Goal: Find specific page/section: Find specific page/section

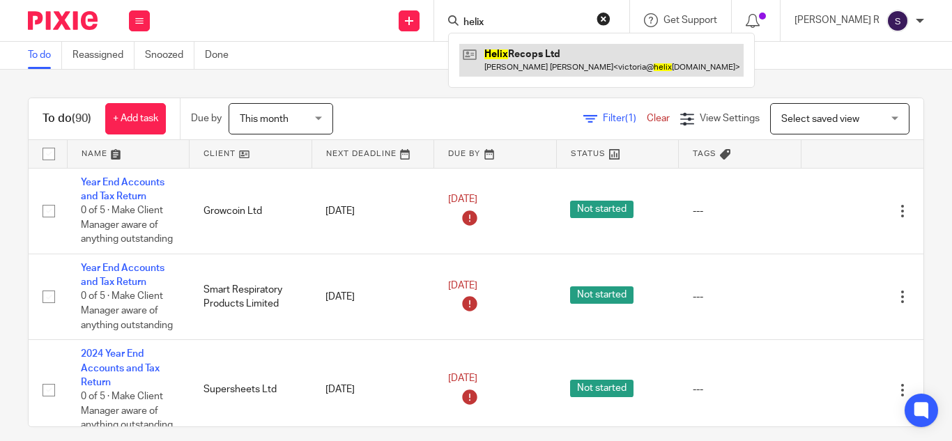
type input "helix"
click at [547, 54] on link at bounding box center [601, 60] width 284 height 32
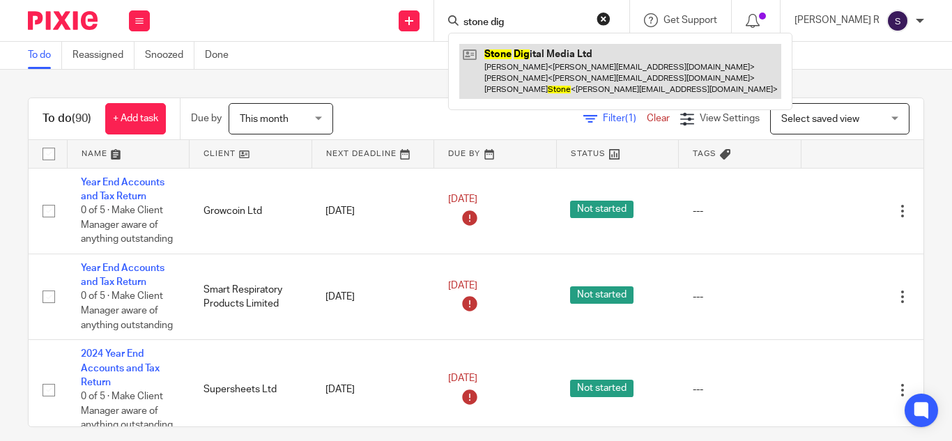
type input "stone dig"
click at [560, 68] on link at bounding box center [620, 71] width 322 height 55
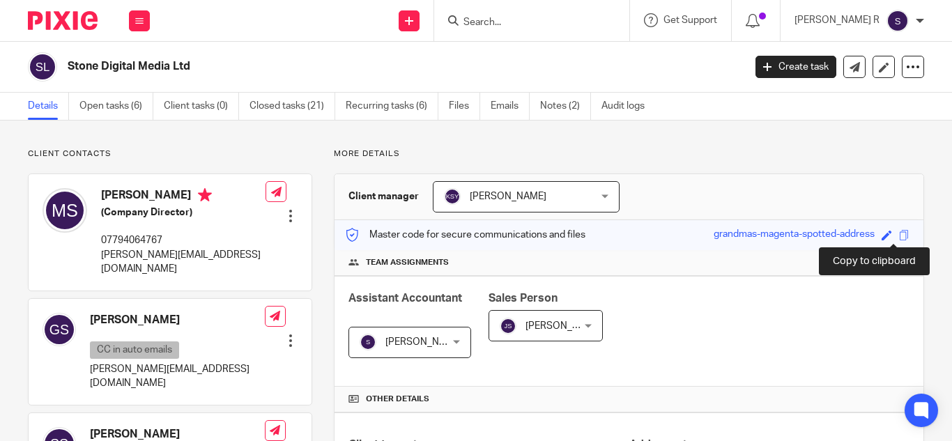
click at [899, 236] on span at bounding box center [904, 235] width 10 height 10
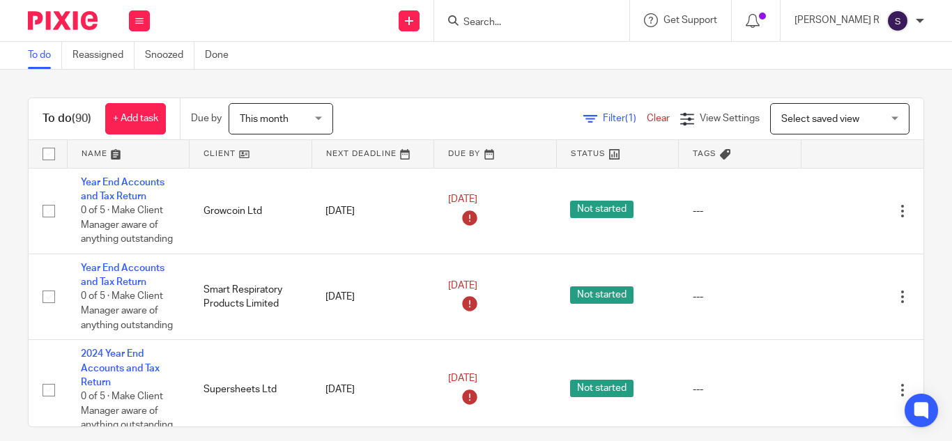
click at [562, 26] on input "Search" at bounding box center [524, 23] width 125 height 13
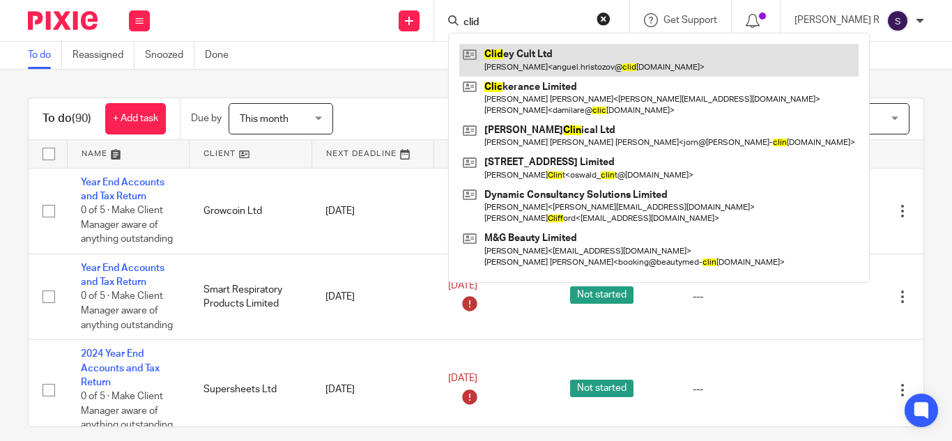
type input "clid"
click at [560, 58] on link at bounding box center [658, 60] width 399 height 32
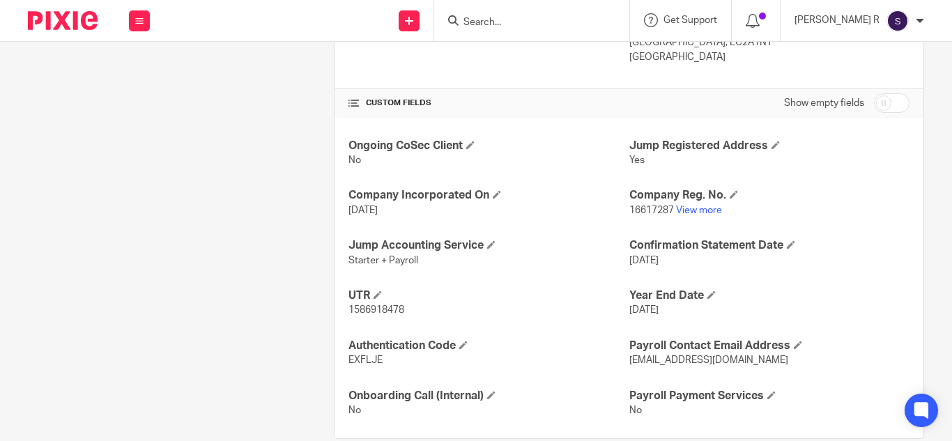
scroll to position [460, 0]
